Goal: Transaction & Acquisition: Download file/media

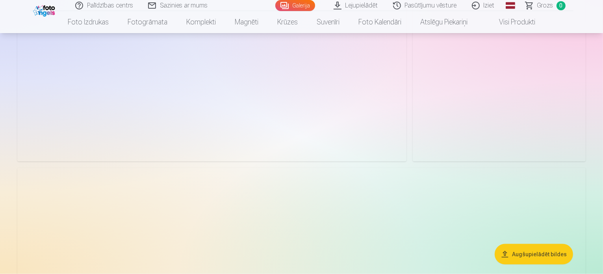
scroll to position [1142, 0]
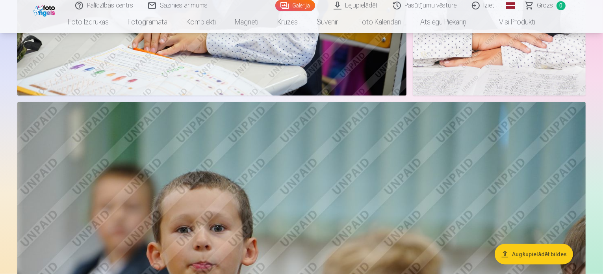
click at [542, 257] on button "Augšupielādēt bildes" at bounding box center [533, 254] width 78 height 20
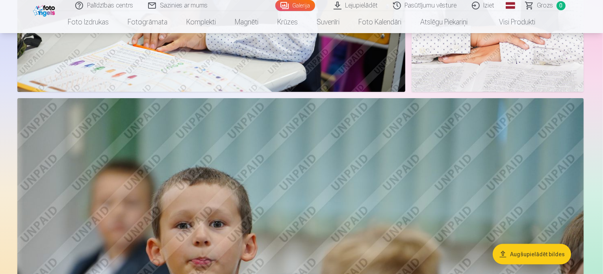
scroll to position [1144, 0]
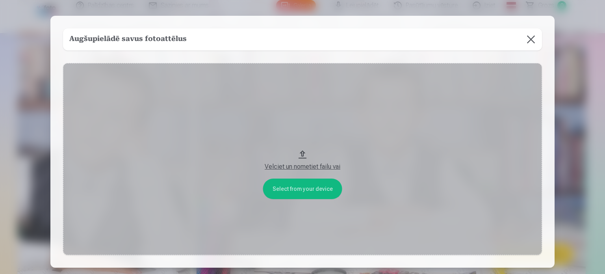
click at [533, 38] on button at bounding box center [531, 39] width 22 height 22
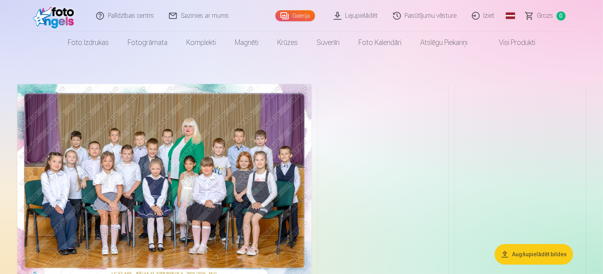
scroll to position [0, 0]
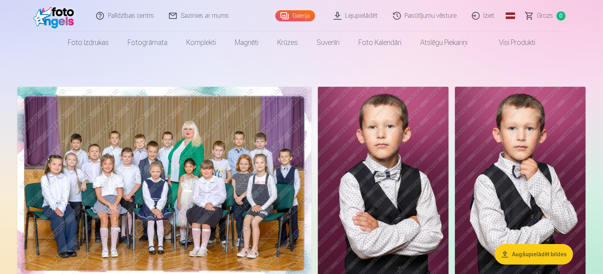
click at [408, 14] on link "Pasūtījumu vēsture" at bounding box center [425, 15] width 79 height 31
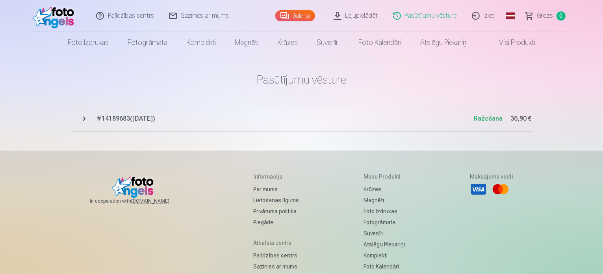
click at [150, 118] on span "# 14189683 ( [DATE] )" at bounding box center [285, 118] width 377 height 9
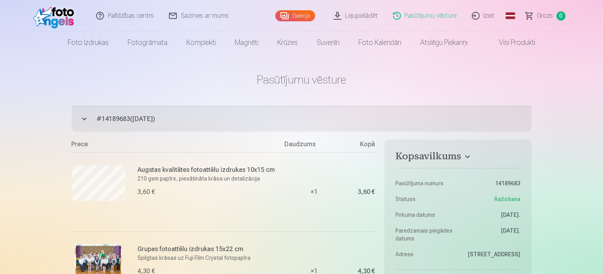
click at [370, 18] on link "Lejupielādēt" at bounding box center [355, 15] width 59 height 31
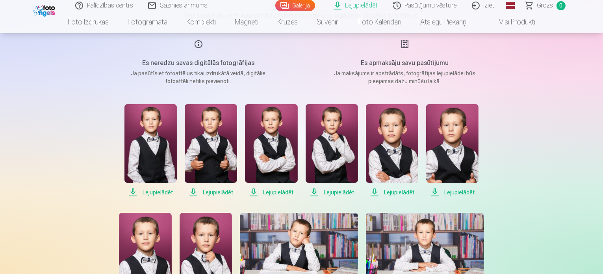
scroll to position [118, 0]
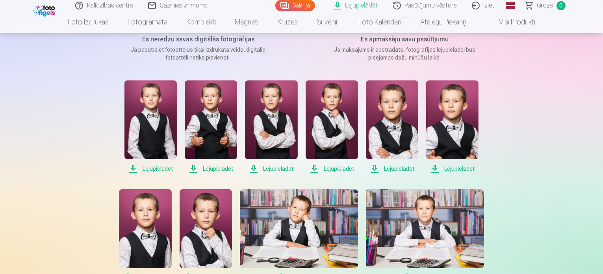
click at [463, 168] on span "Lejupielādēt" at bounding box center [452, 168] width 52 height 9
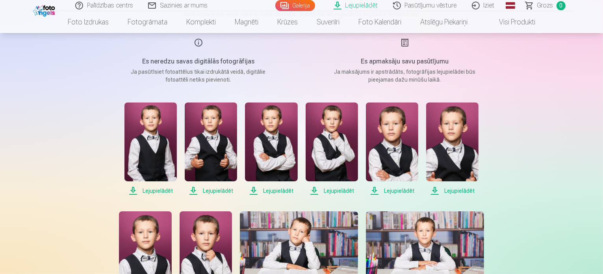
scroll to position [79, 0]
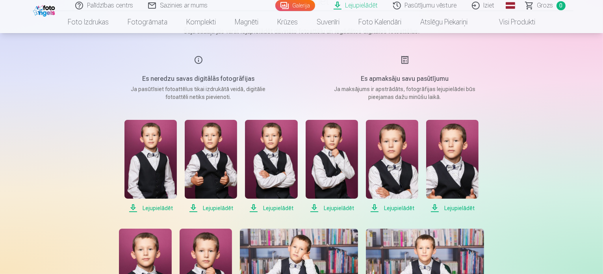
click at [162, 204] on span "Lejupielādēt" at bounding box center [150, 207] width 52 height 9
click at [211, 207] on span "Lejupielādēt" at bounding box center [211, 207] width 52 height 9
click at [261, 207] on span "Lejupielādēt" at bounding box center [271, 207] width 52 height 9
click at [331, 209] on span "Lejupielādēt" at bounding box center [331, 207] width 52 height 9
click at [398, 210] on span "Lejupielādēt" at bounding box center [392, 207] width 52 height 9
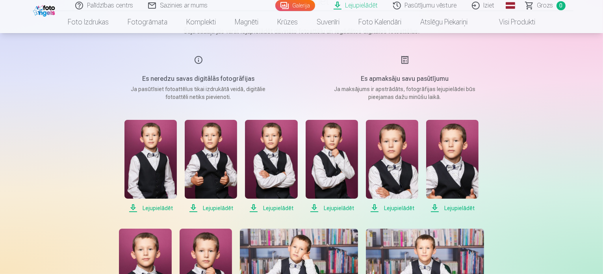
scroll to position [197, 0]
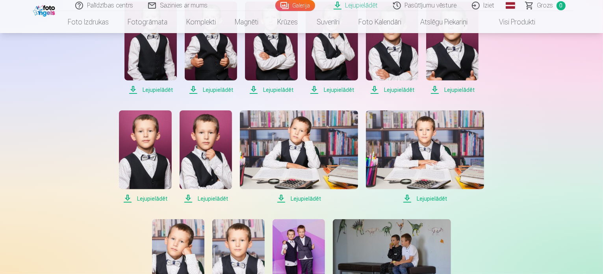
click at [428, 197] on span "Lejupielādēt" at bounding box center [425, 198] width 118 height 9
click at [304, 197] on span "Lejupielādēt" at bounding box center [299, 198] width 118 height 9
click at [205, 197] on span "Lejupielādēt" at bounding box center [206, 198] width 52 height 9
click at [159, 197] on span "Lejupielādēt" at bounding box center [145, 198] width 52 height 9
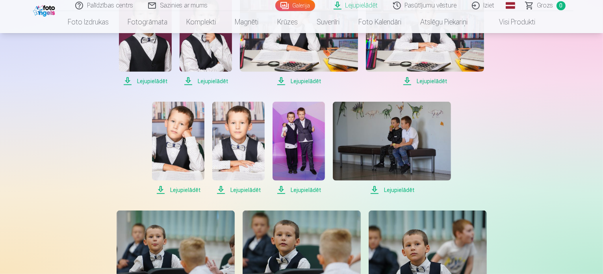
scroll to position [315, 0]
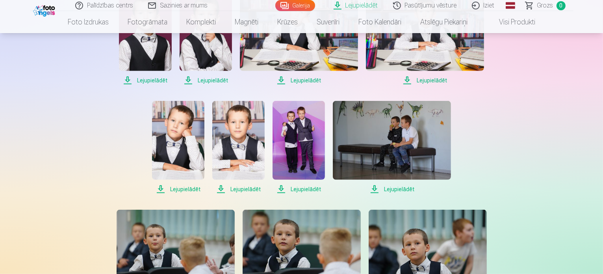
click at [309, 192] on span "Lejupielādēt" at bounding box center [298, 188] width 52 height 9
click at [241, 189] on span "Lejupielādēt" at bounding box center [238, 188] width 52 height 9
click at [181, 190] on span "Lejupielādēt" at bounding box center [178, 188] width 52 height 9
click at [392, 187] on span "Lejupielādēt" at bounding box center [392, 188] width 118 height 9
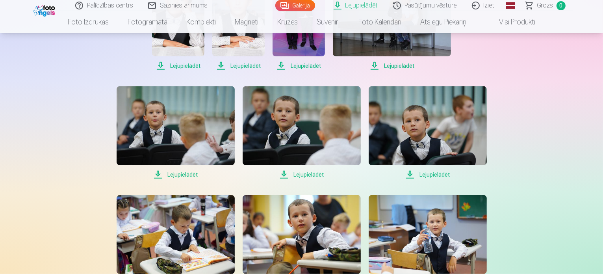
scroll to position [472, 0]
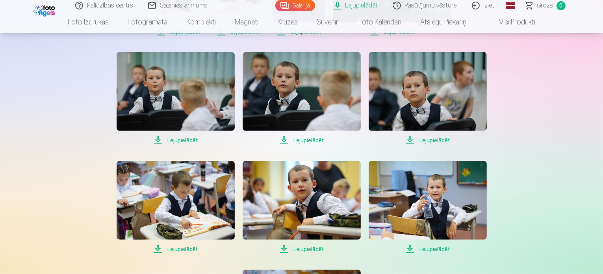
click at [430, 142] on span "Lejupielādēt" at bounding box center [427, 139] width 118 height 9
click at [308, 141] on span "Lejupielādēt" at bounding box center [301, 139] width 118 height 9
click at [173, 142] on span "Lejupielādēt" at bounding box center [176, 139] width 118 height 9
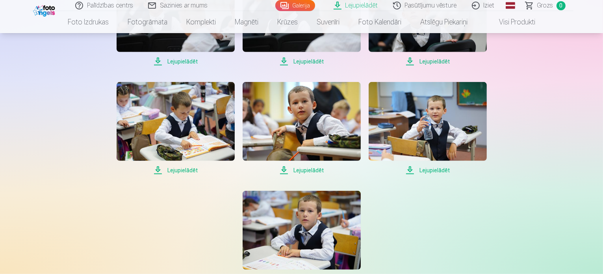
click at [434, 174] on span "Lejupielādēt" at bounding box center [427, 169] width 118 height 9
click at [311, 168] on span "Lejupielādēt" at bounding box center [301, 169] width 118 height 9
click at [175, 168] on span "Lejupielādēt" at bounding box center [176, 169] width 118 height 9
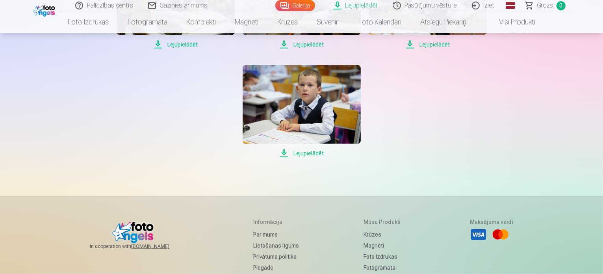
scroll to position [709, 0]
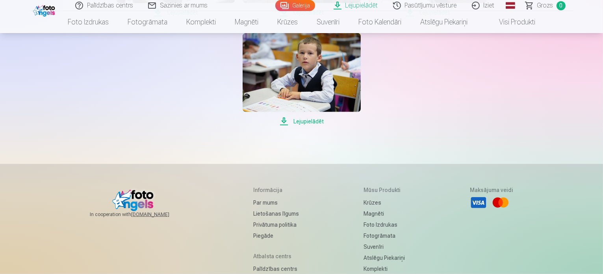
click at [306, 119] on span "Lejupielādēt" at bounding box center [301, 121] width 118 height 9
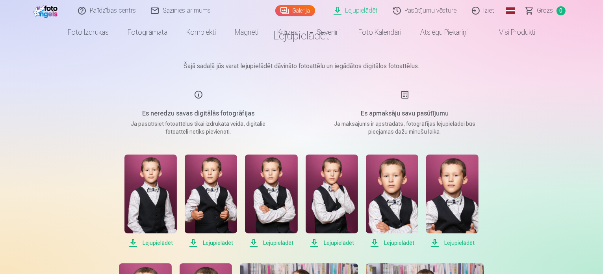
scroll to position [0, 0]
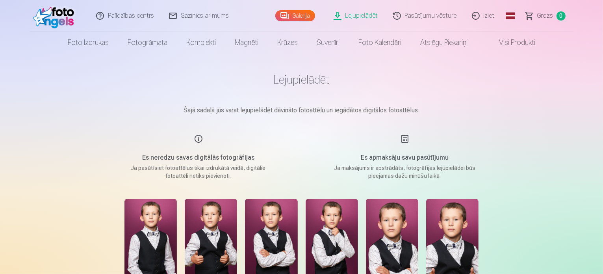
click at [368, 13] on link "Lejupielādēt" at bounding box center [355, 15] width 59 height 31
